Goal: Task Accomplishment & Management: Complete application form

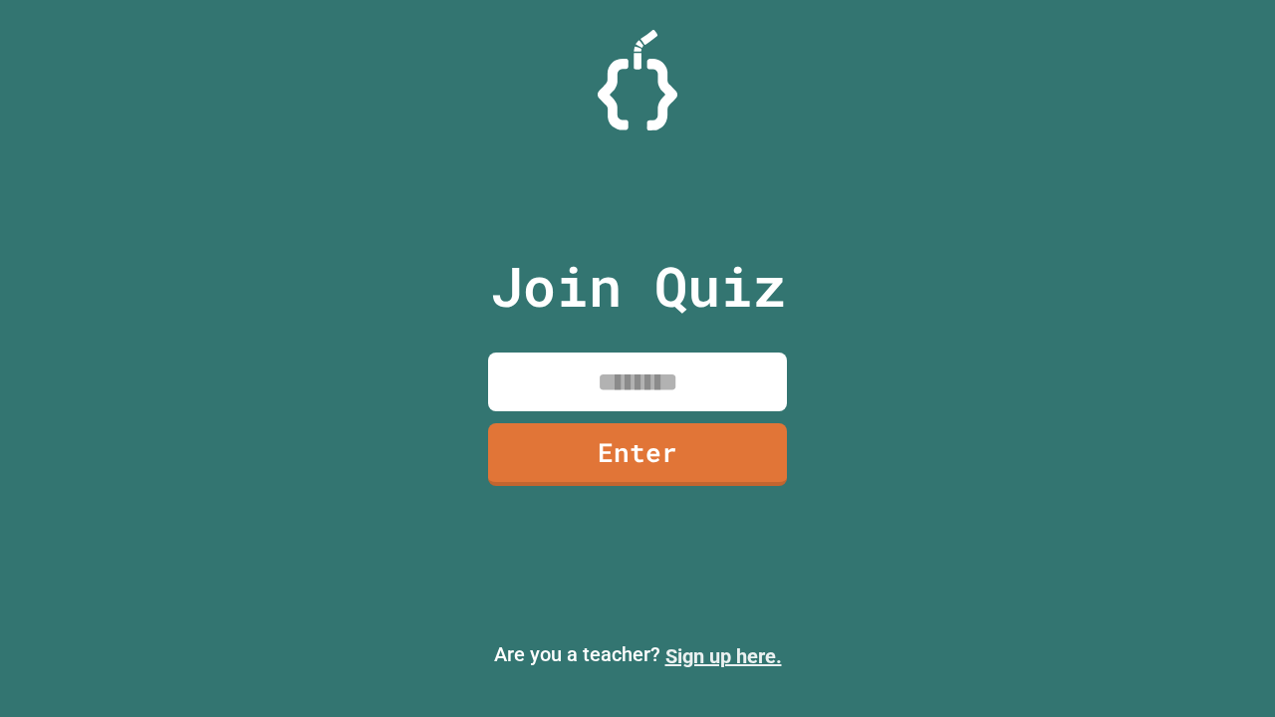
click at [723, 656] on link "Sign up here." at bounding box center [723, 657] width 117 height 24
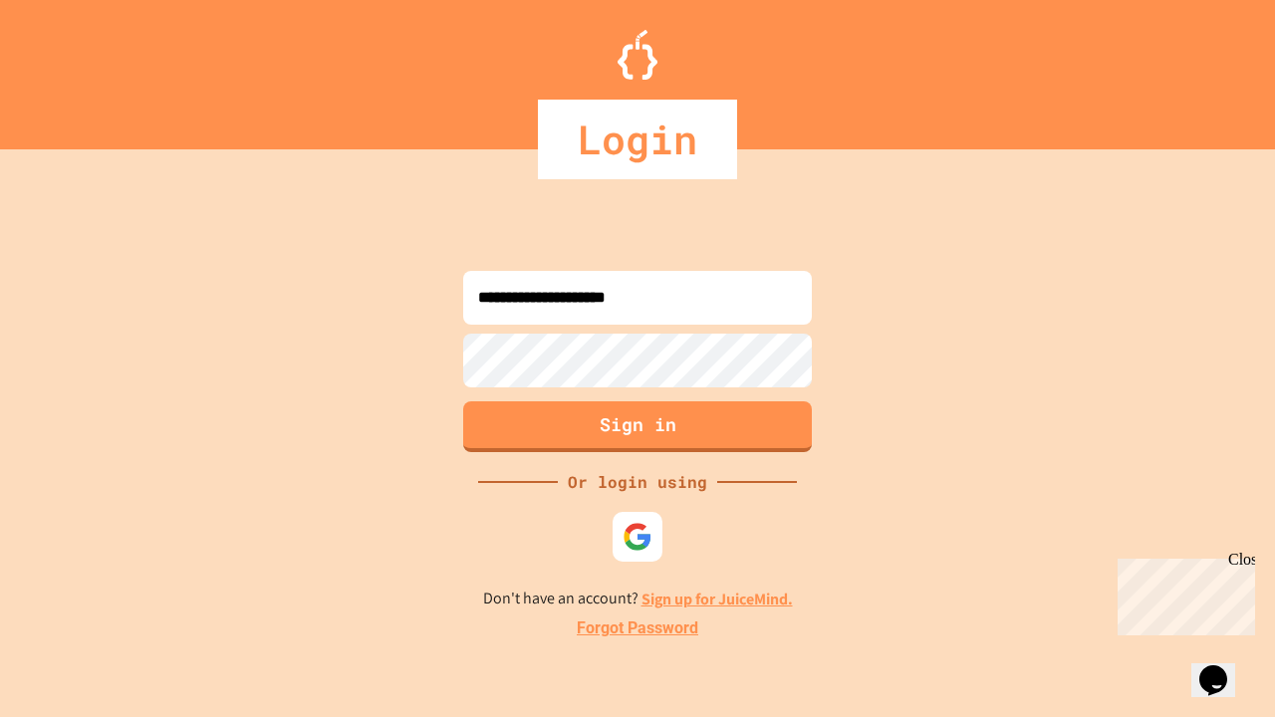
type input "**********"
